Goal: Task Accomplishment & Management: Manage account settings

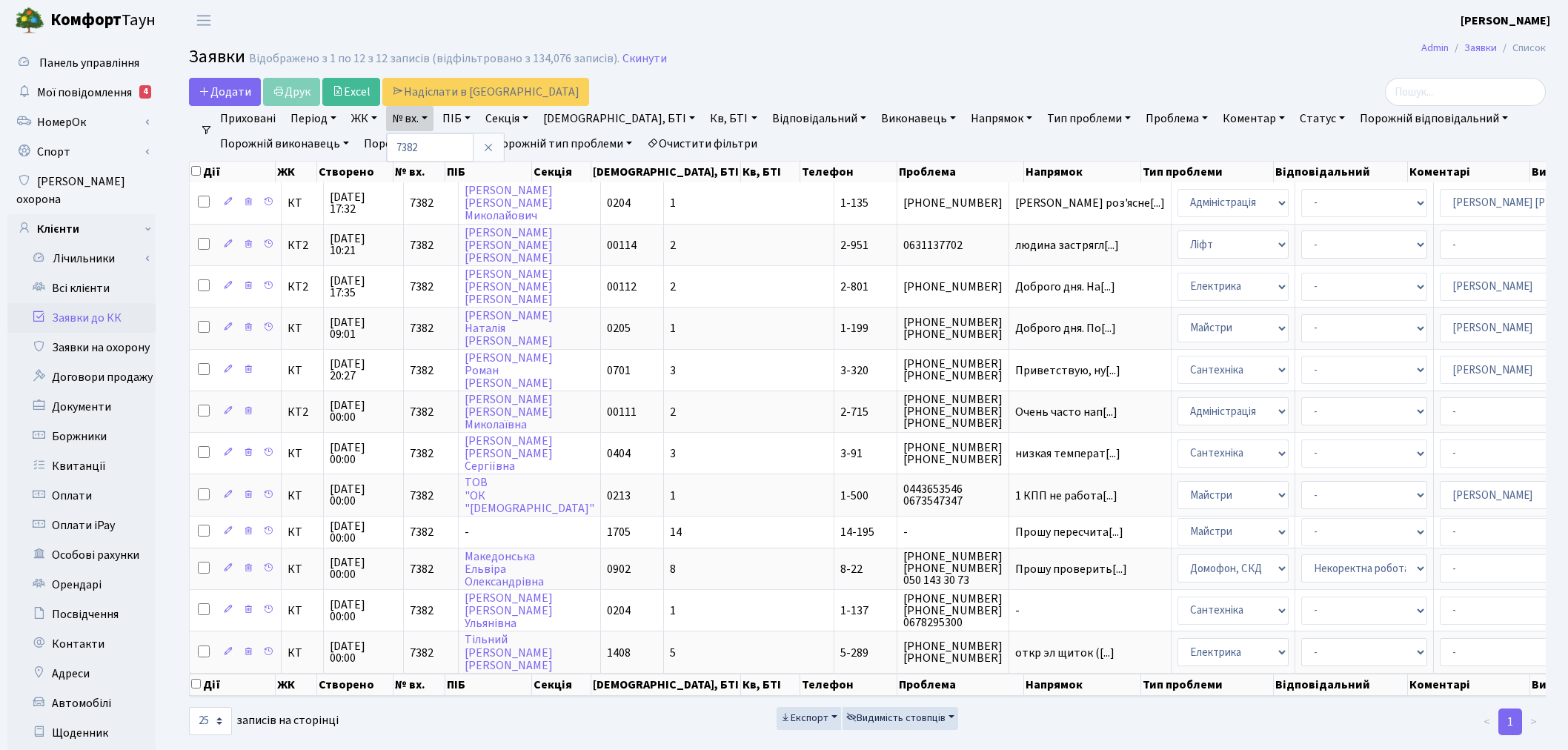
select select "25"
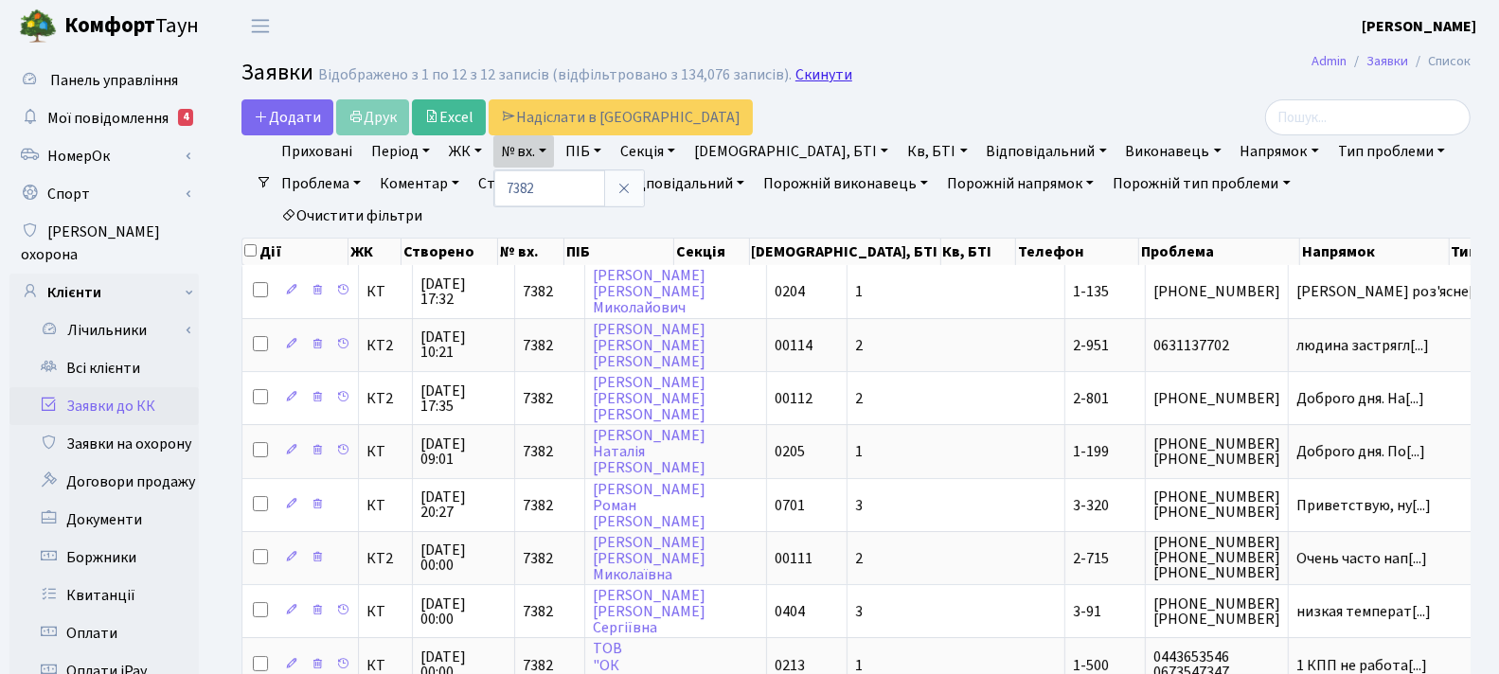
click at [812, 69] on link "Скинути" at bounding box center [824, 75] width 57 height 18
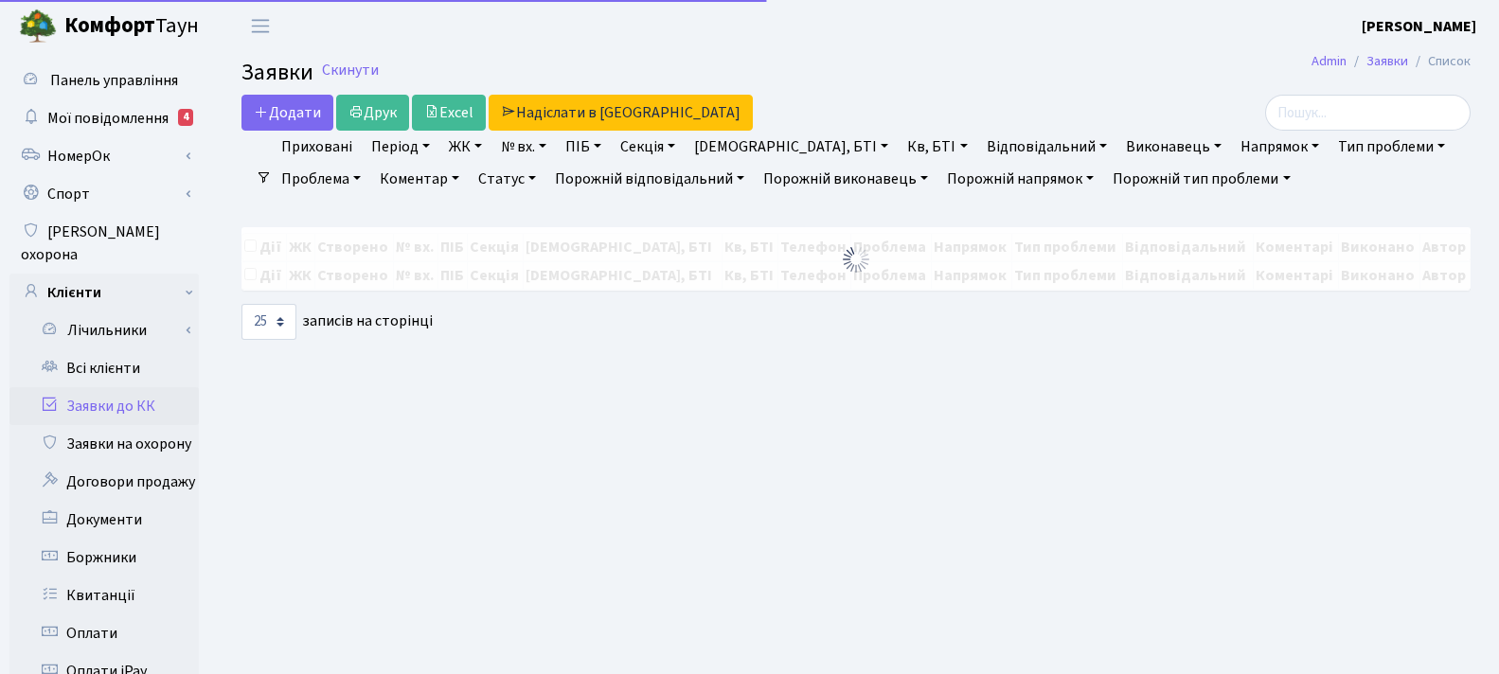
select select "25"
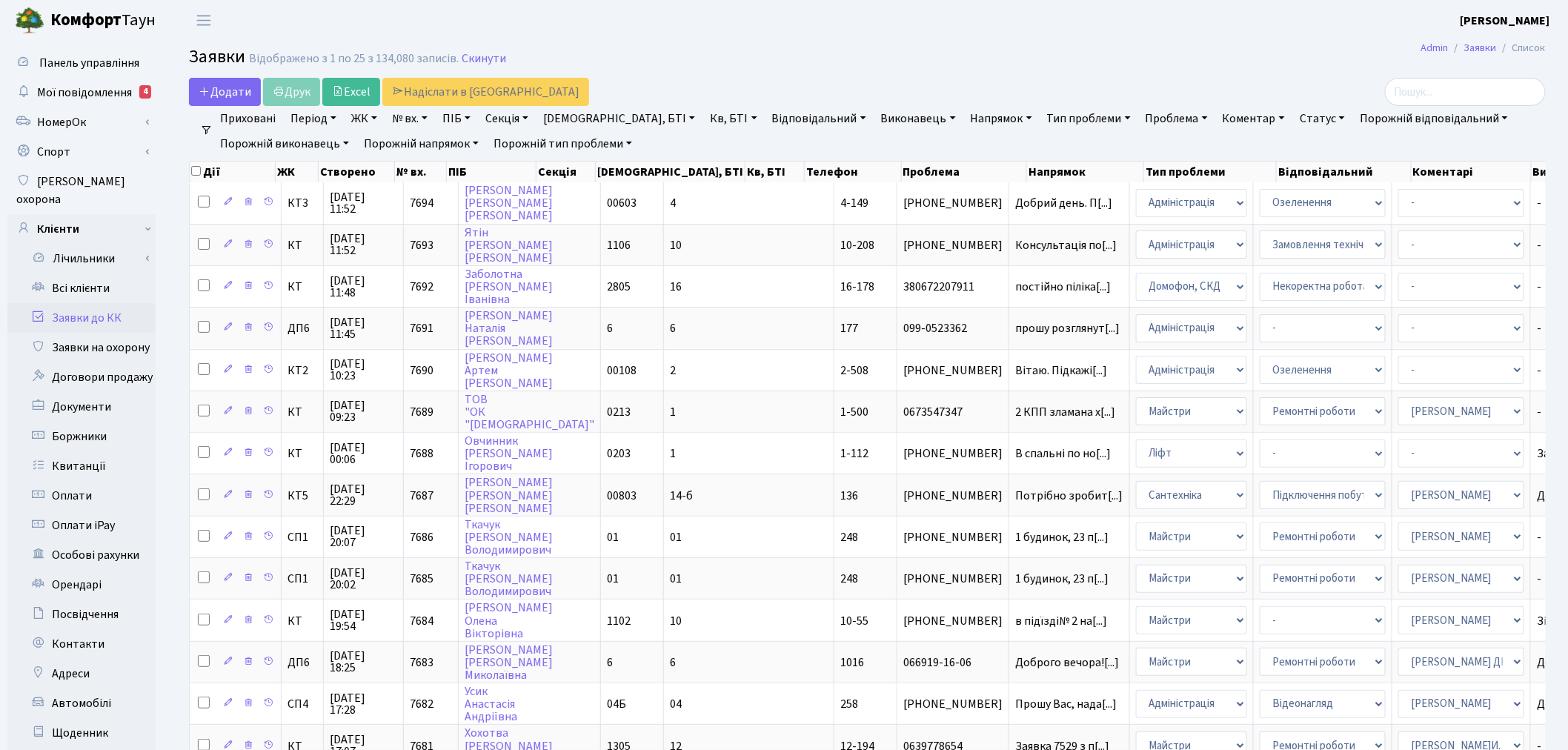
click at [405, 117] on link "№ вх." at bounding box center [409, 118] width 48 height 25
click at [419, 149] on input "text" at bounding box center [430, 147] width 87 height 28
type input "5414"
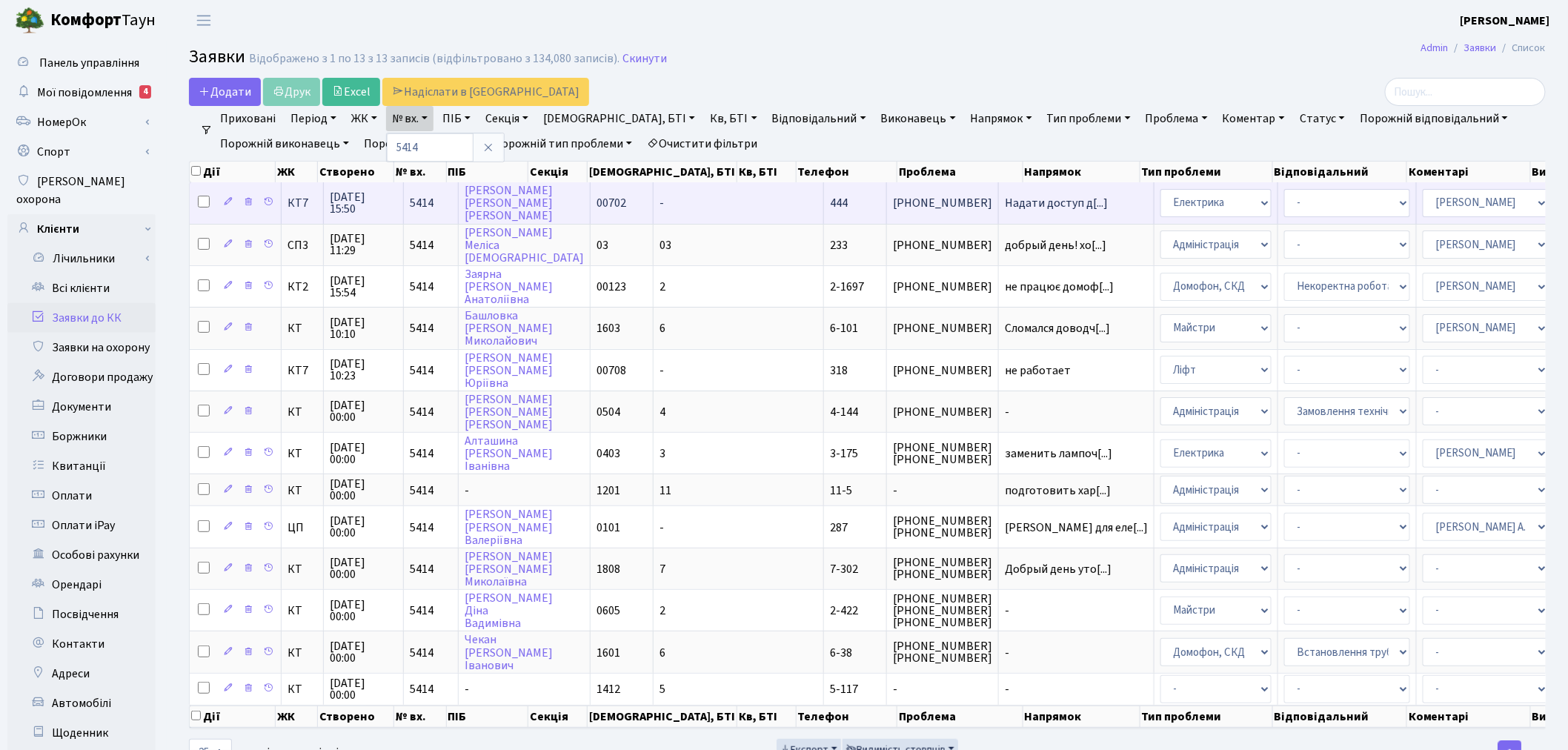
click at [999, 209] on td "Надати доступ д[...]" at bounding box center [1077, 203] width 156 height 41
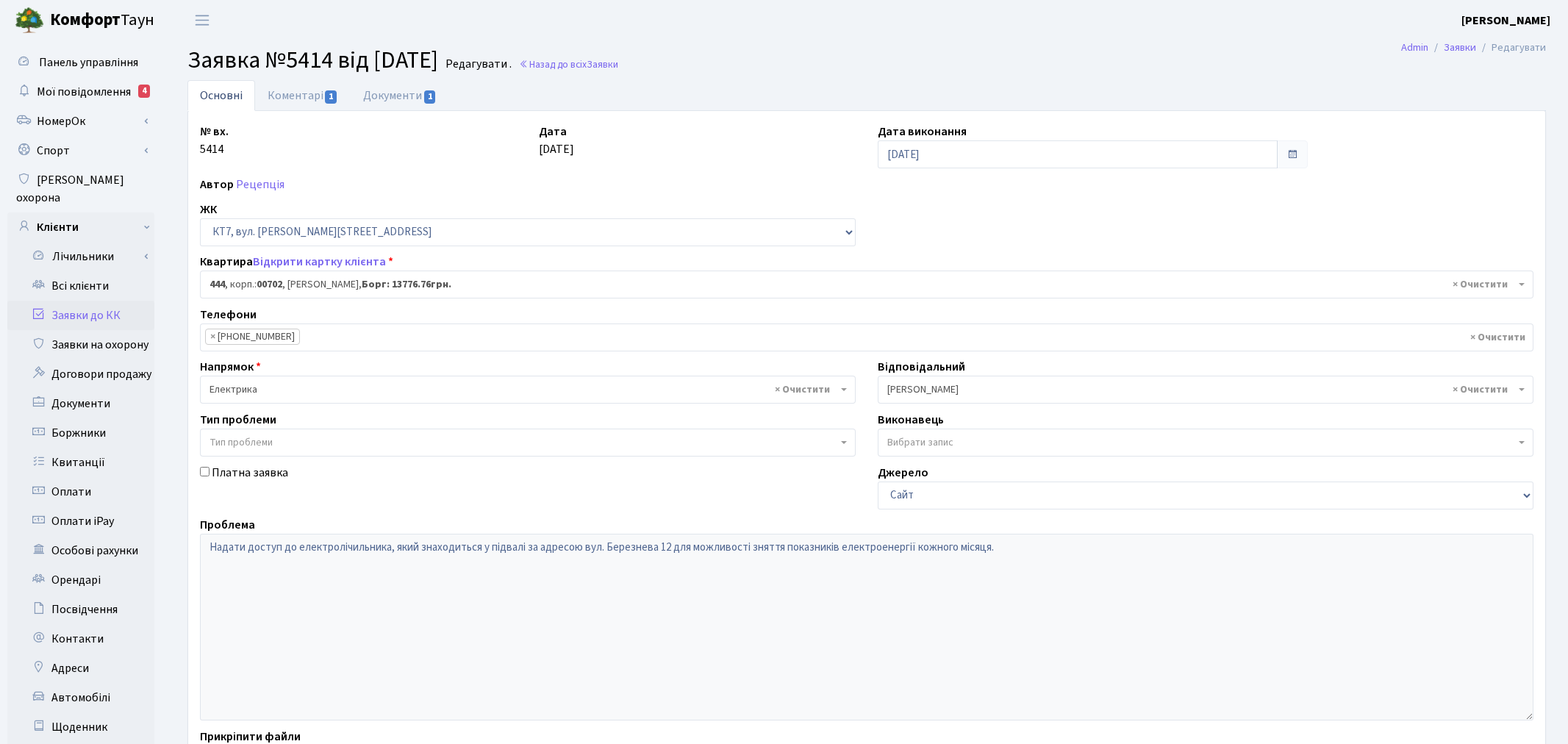
select select "18409"
click at [303, 258] on link "Відкрити картку клієнта" at bounding box center [319, 262] width 133 height 16
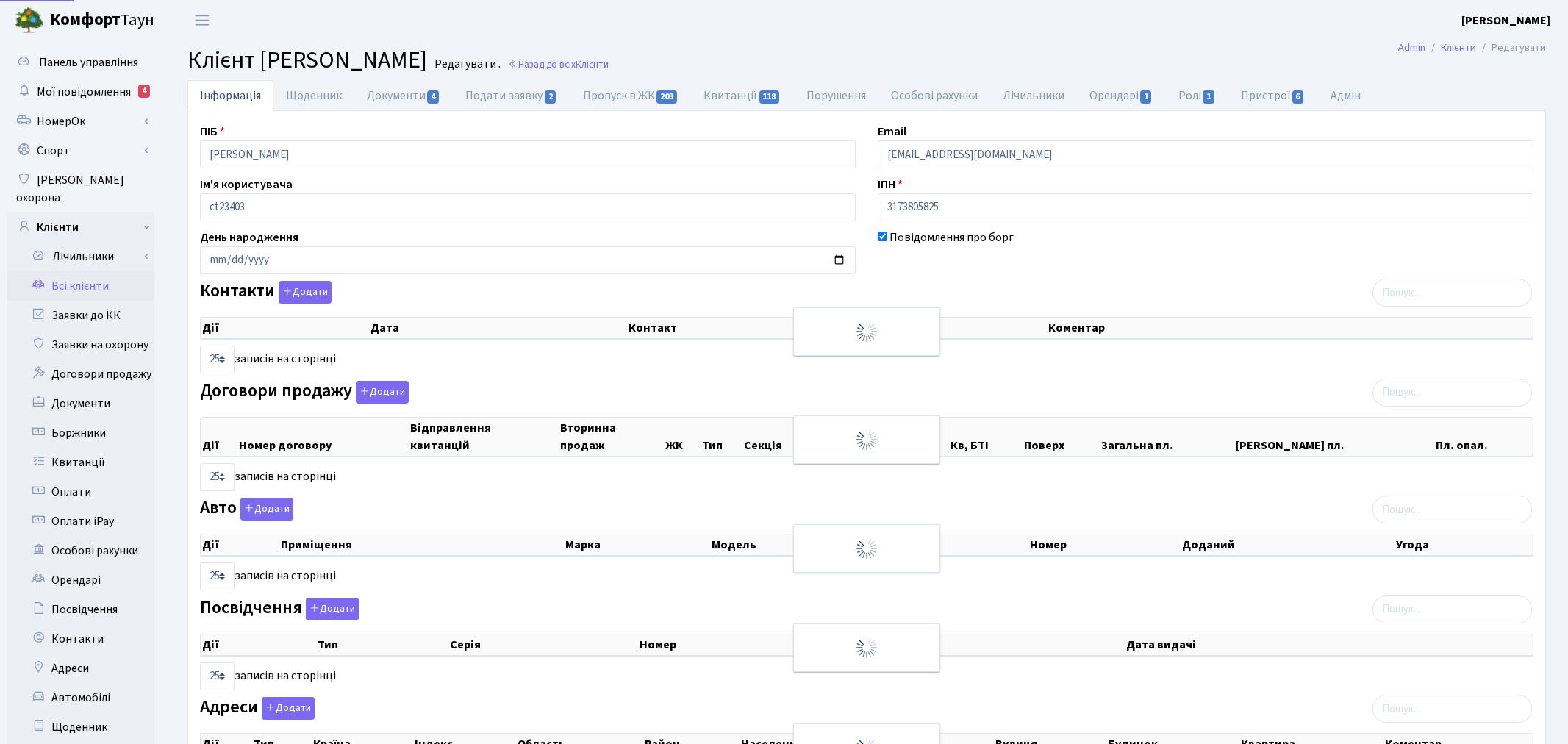
select select "25"
